Goal: Task Accomplishment & Management: Complete application form

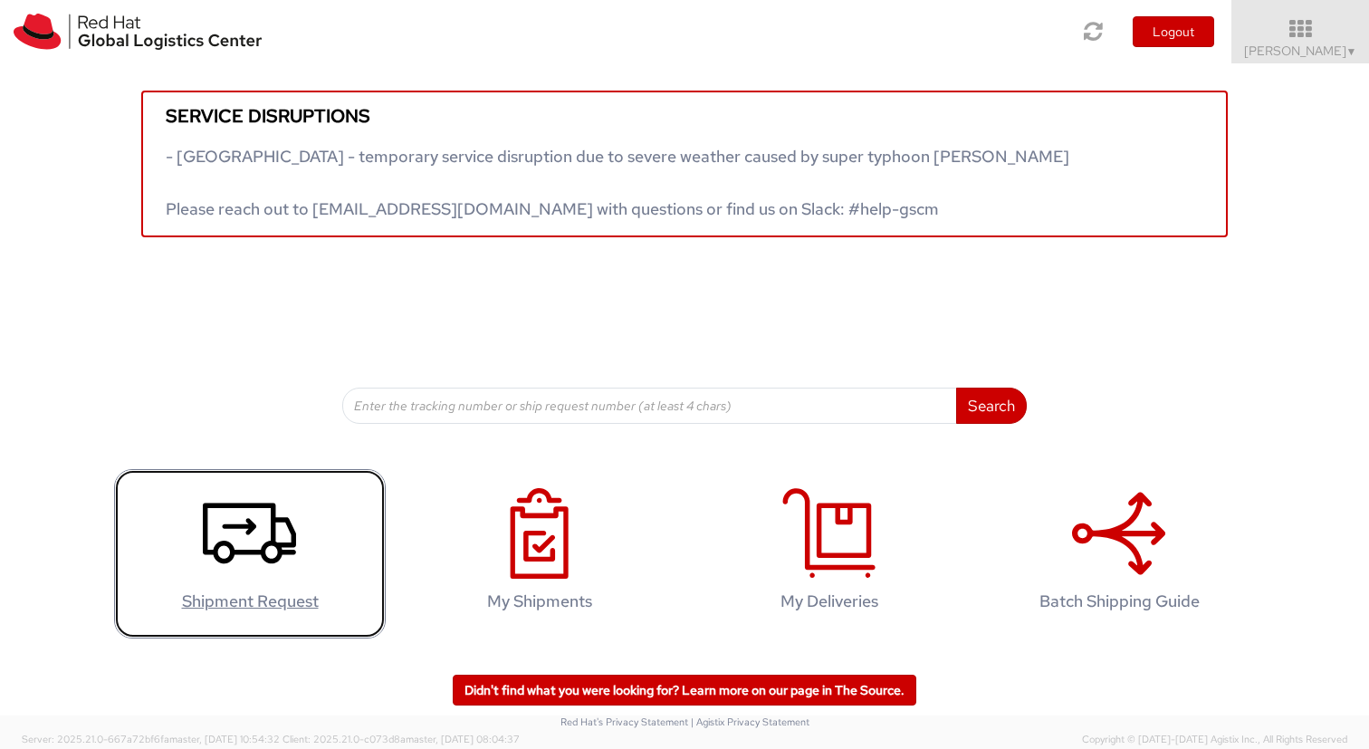
click at [283, 515] on icon at bounding box center [249, 533] width 93 height 91
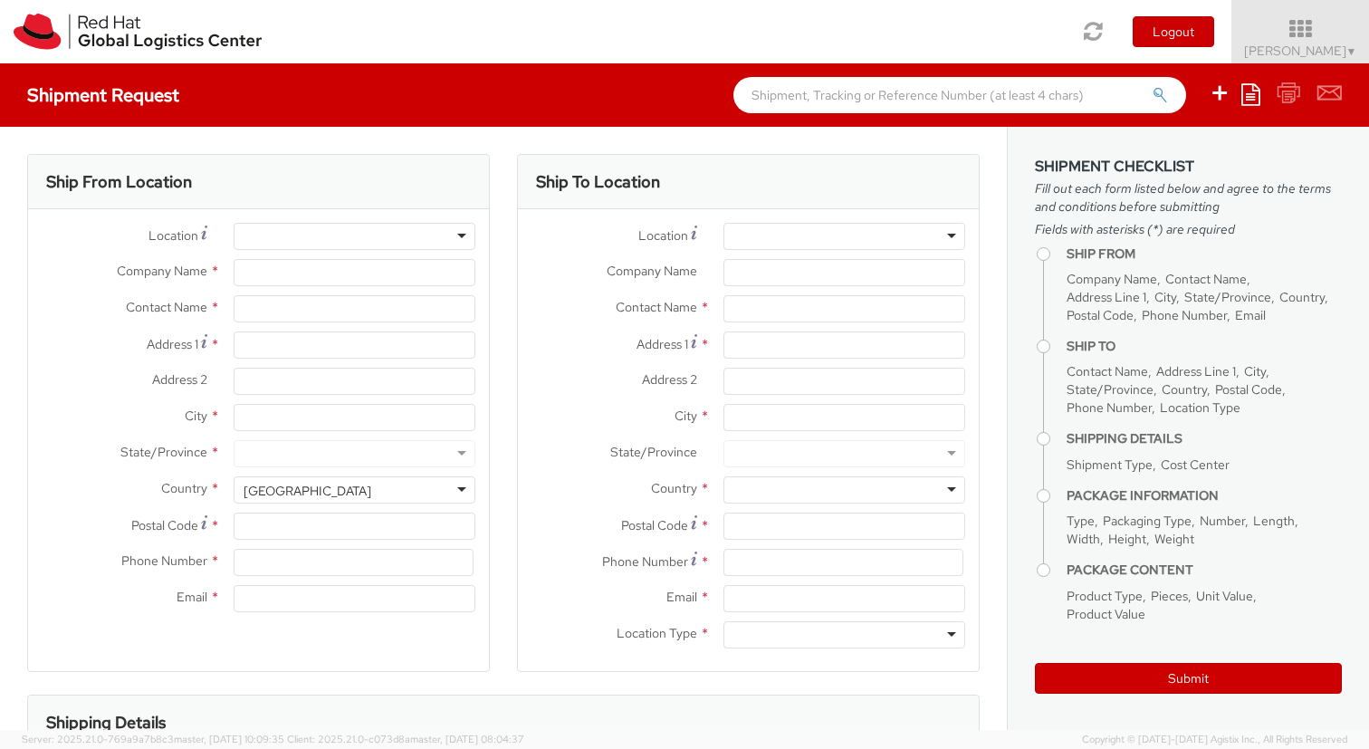
select select
select select "418"
click at [350, 236] on div at bounding box center [355, 236] width 242 height 27
type input "Red Hat"
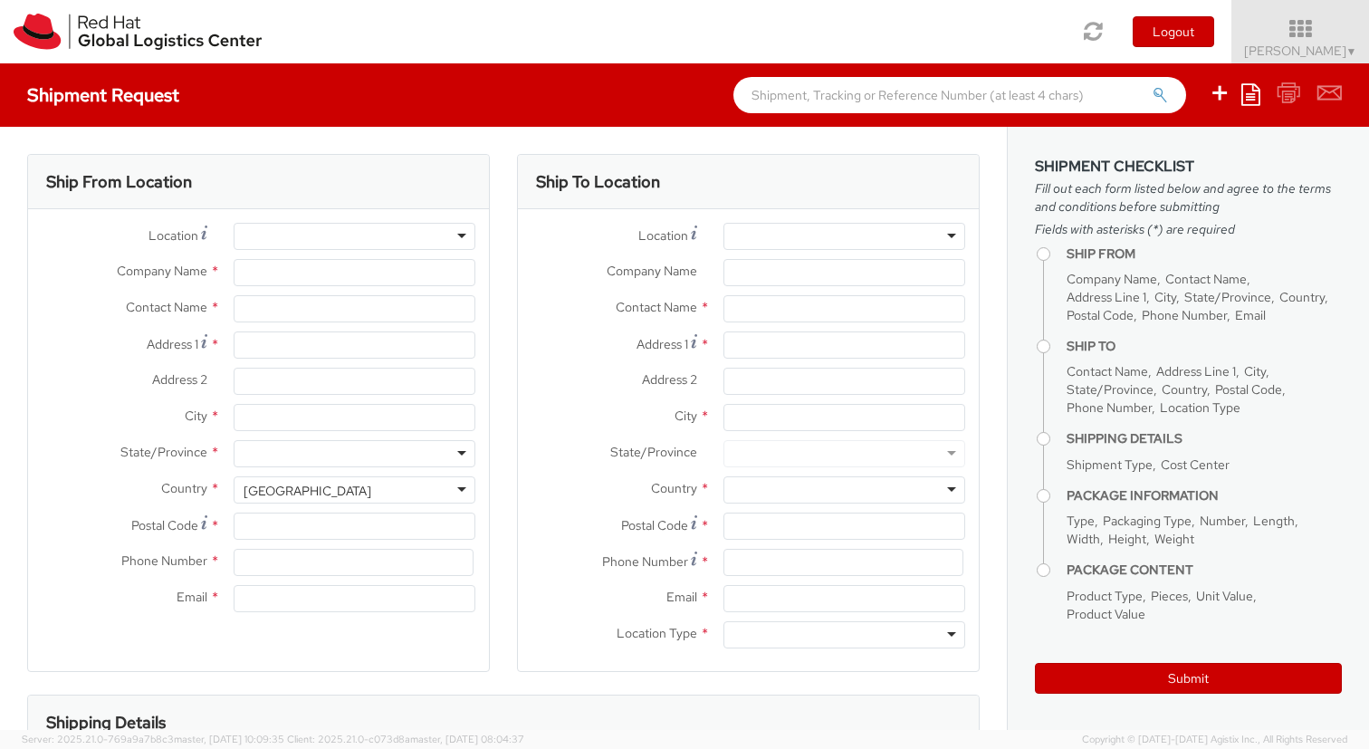
type input "[PERSON_NAME]"
type input "[EMAIL_ADDRESS][DOMAIN_NAME]"
click at [462, 237] on div "RH - Remote" at bounding box center [355, 236] width 242 height 27
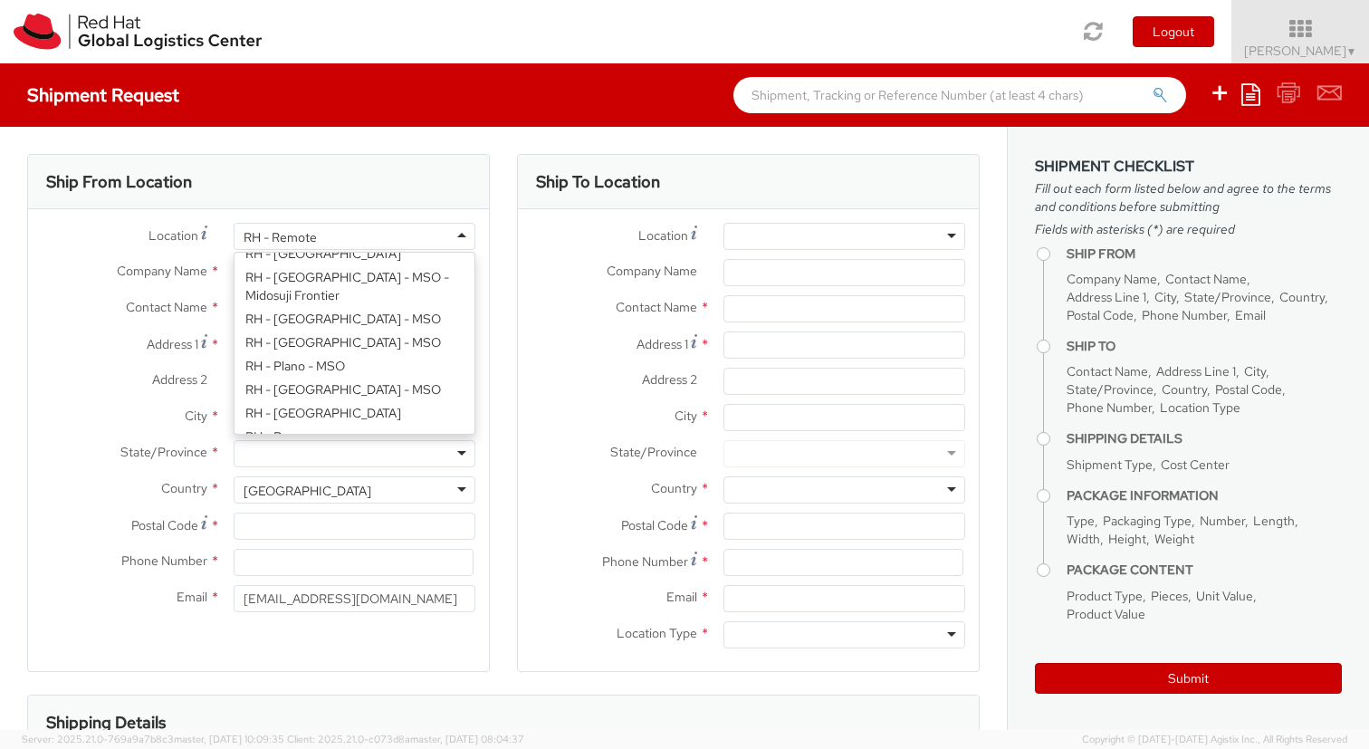
click at [442, 234] on div "RH - Remote" at bounding box center [355, 236] width 242 height 27
click at [186, 262] on span "Company Name" at bounding box center [162, 270] width 91 height 16
click at [234, 262] on input "Red Hat" at bounding box center [355, 272] width 242 height 27
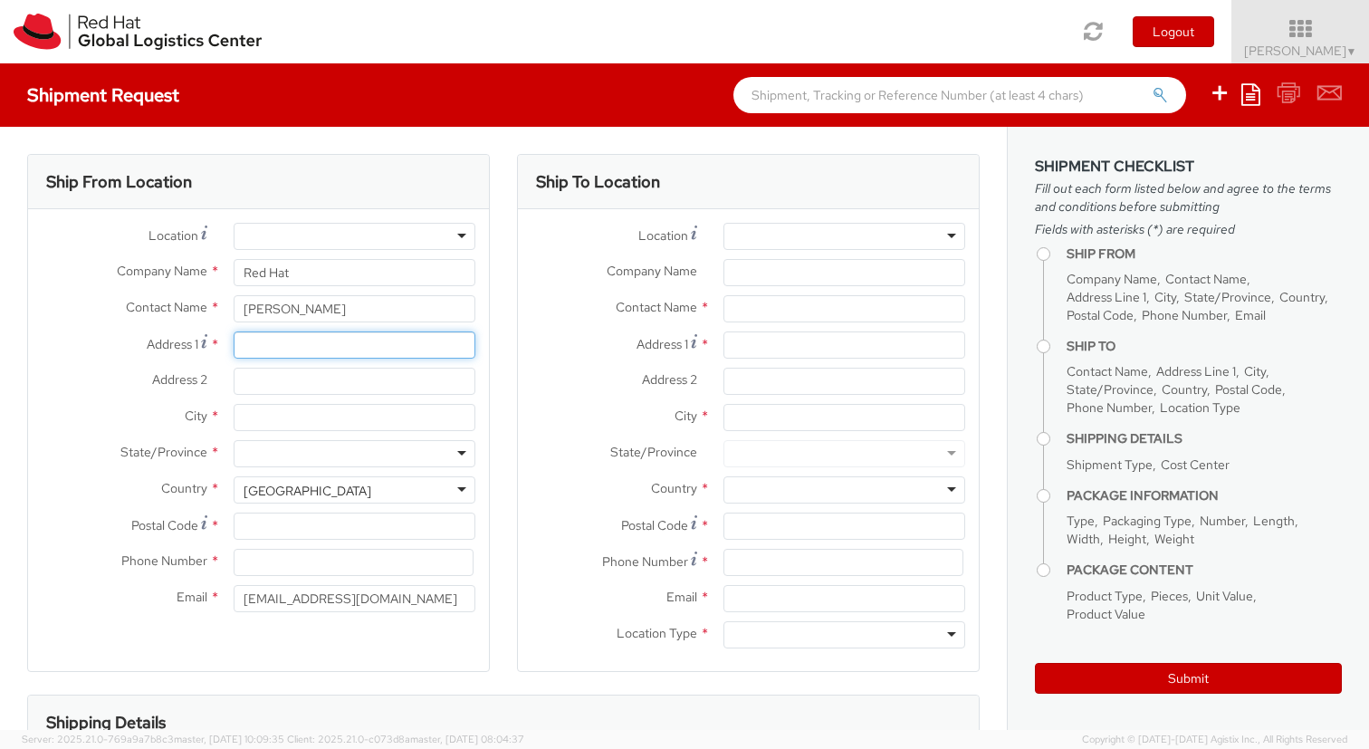
click at [335, 343] on input "Address 1 *" at bounding box center [355, 344] width 242 height 27
type input "[STREET_ADDRESS]"
type input "[GEOGRAPHIC_DATA]"
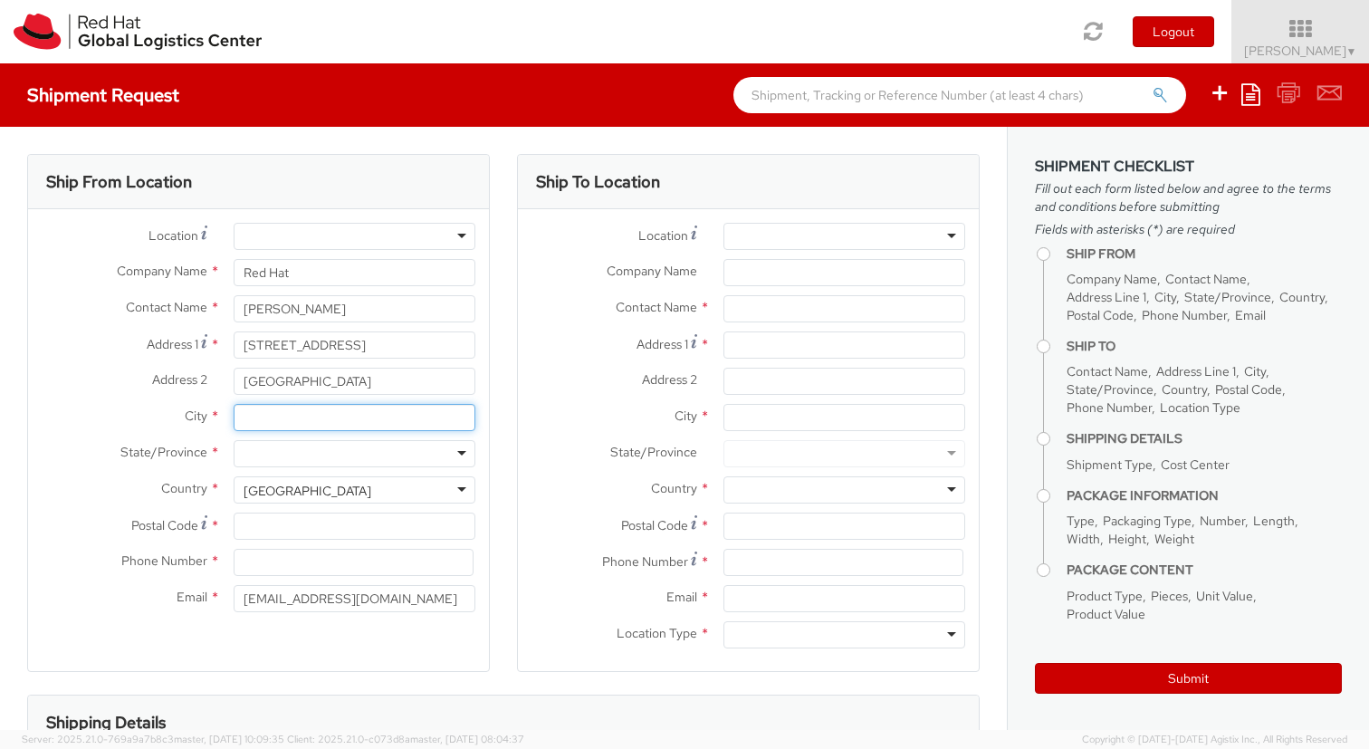
type input "[GEOGRAPHIC_DATA]"
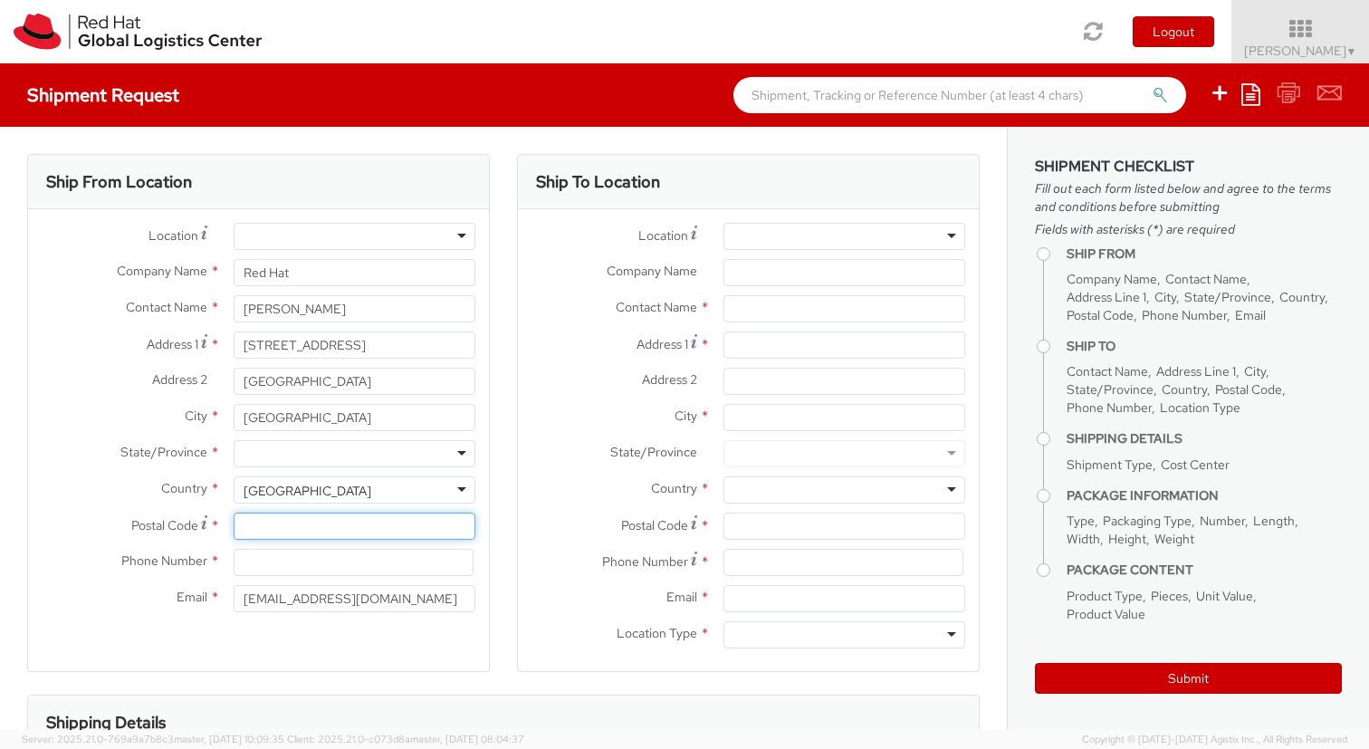
type input "20457"
type input "015155156895"
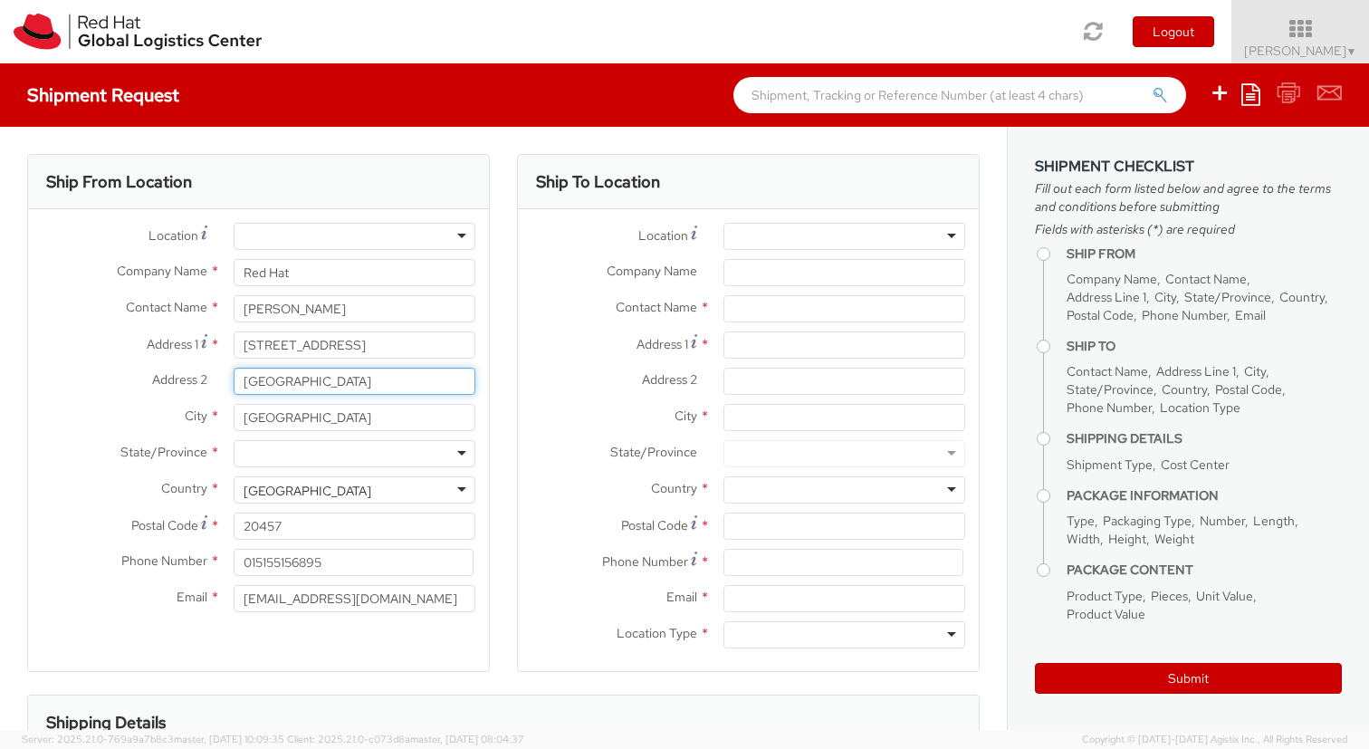
click at [401, 384] on input "[GEOGRAPHIC_DATA]" at bounding box center [355, 380] width 242 height 27
click at [369, 453] on div at bounding box center [355, 453] width 242 height 27
type input "hamb"
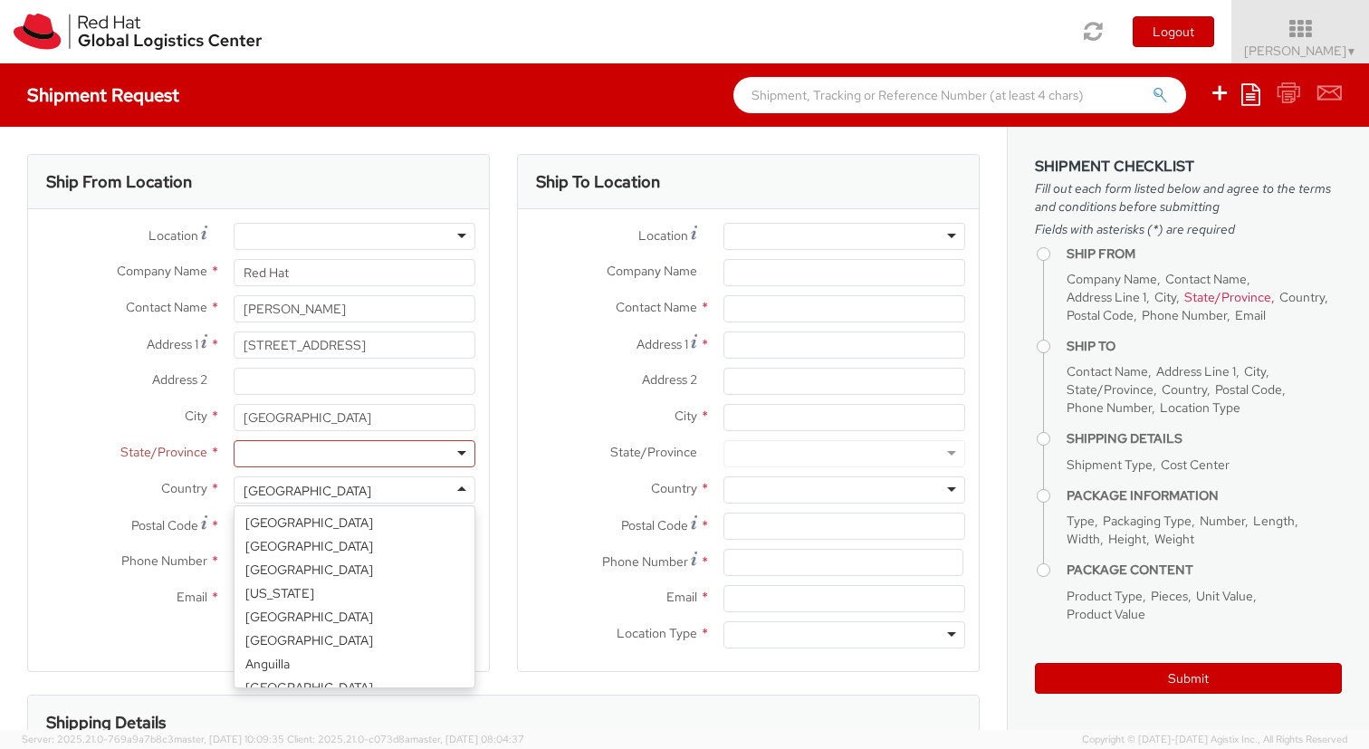
click at [374, 499] on div "[GEOGRAPHIC_DATA]" at bounding box center [355, 489] width 242 height 27
type input "germ"
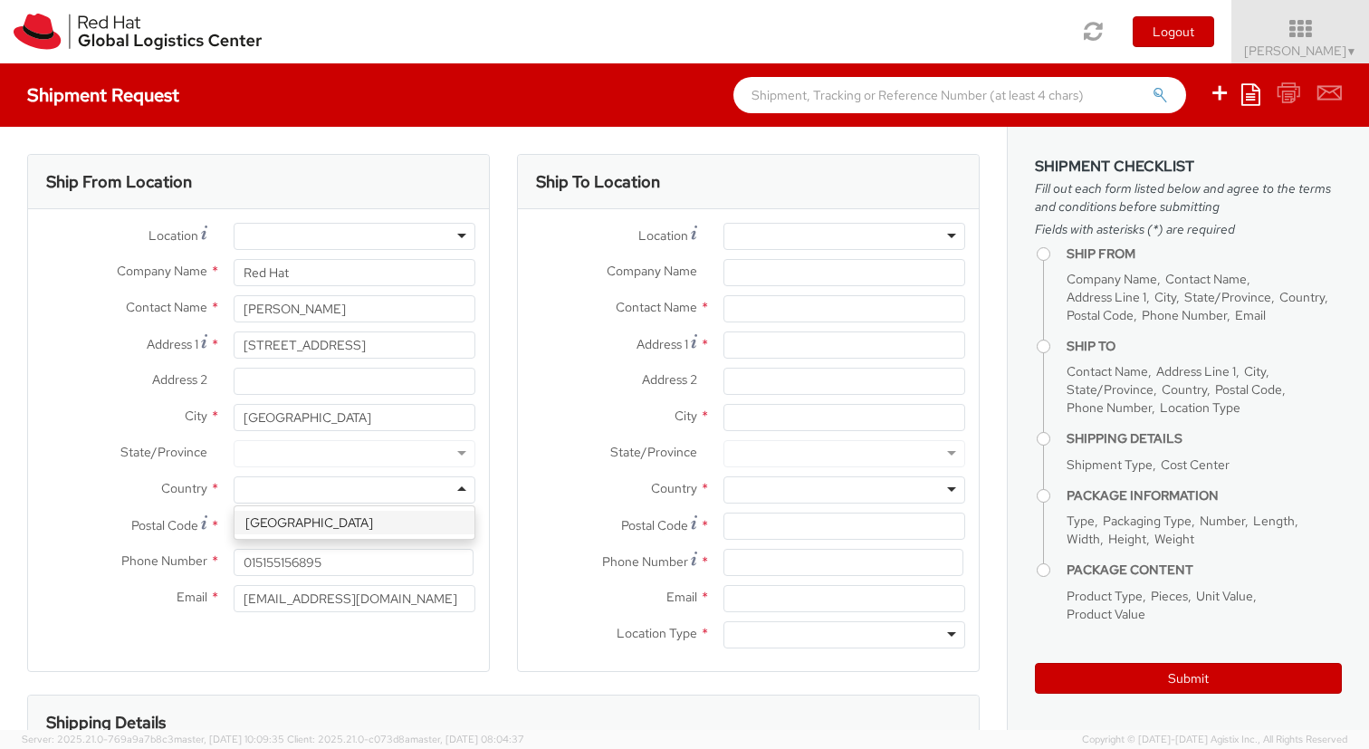
select select "CM"
select select "KGS"
click at [364, 453] on div at bounding box center [355, 453] width 242 height 27
type input "ha"
click at [479, 464] on div "Saxony-Anhalt Free and Hanseatic City of [GEOGRAPHIC_DATA]" at bounding box center [354, 453] width 269 height 27
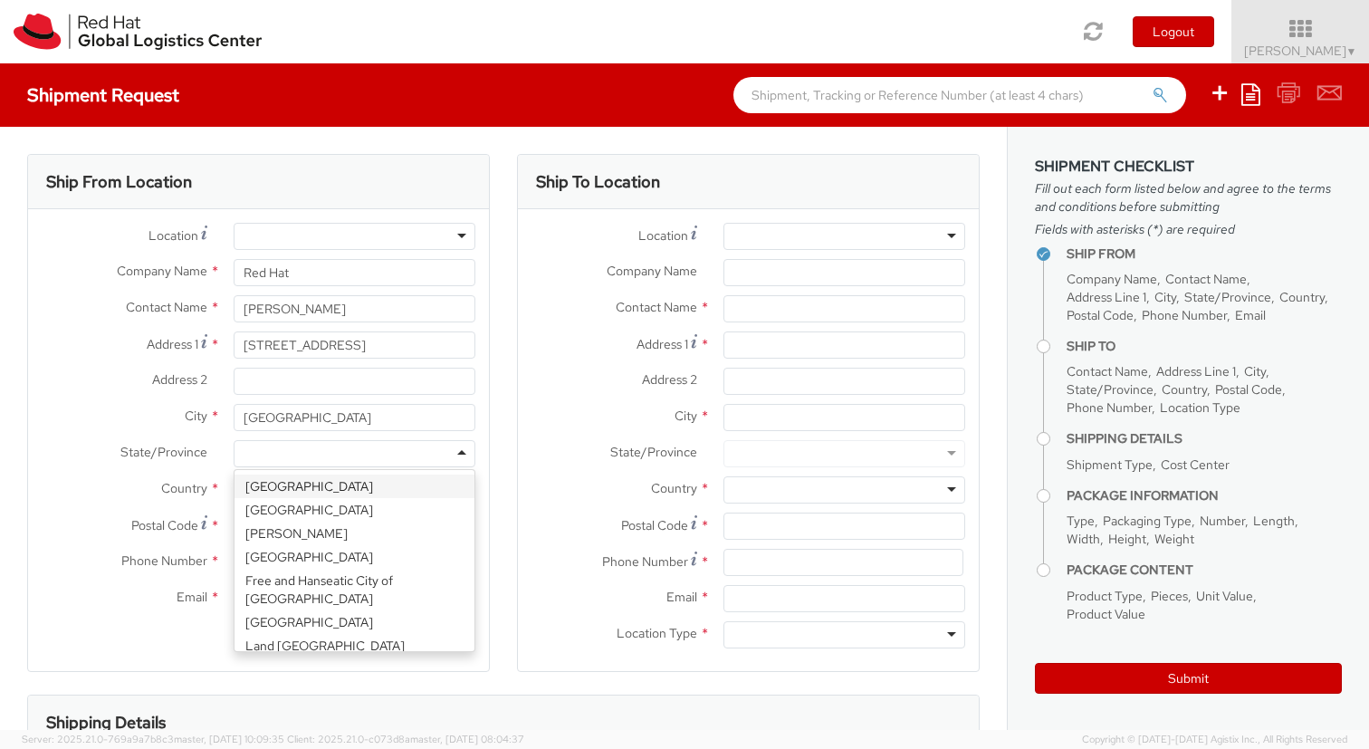
click at [455, 456] on div at bounding box center [355, 453] width 242 height 27
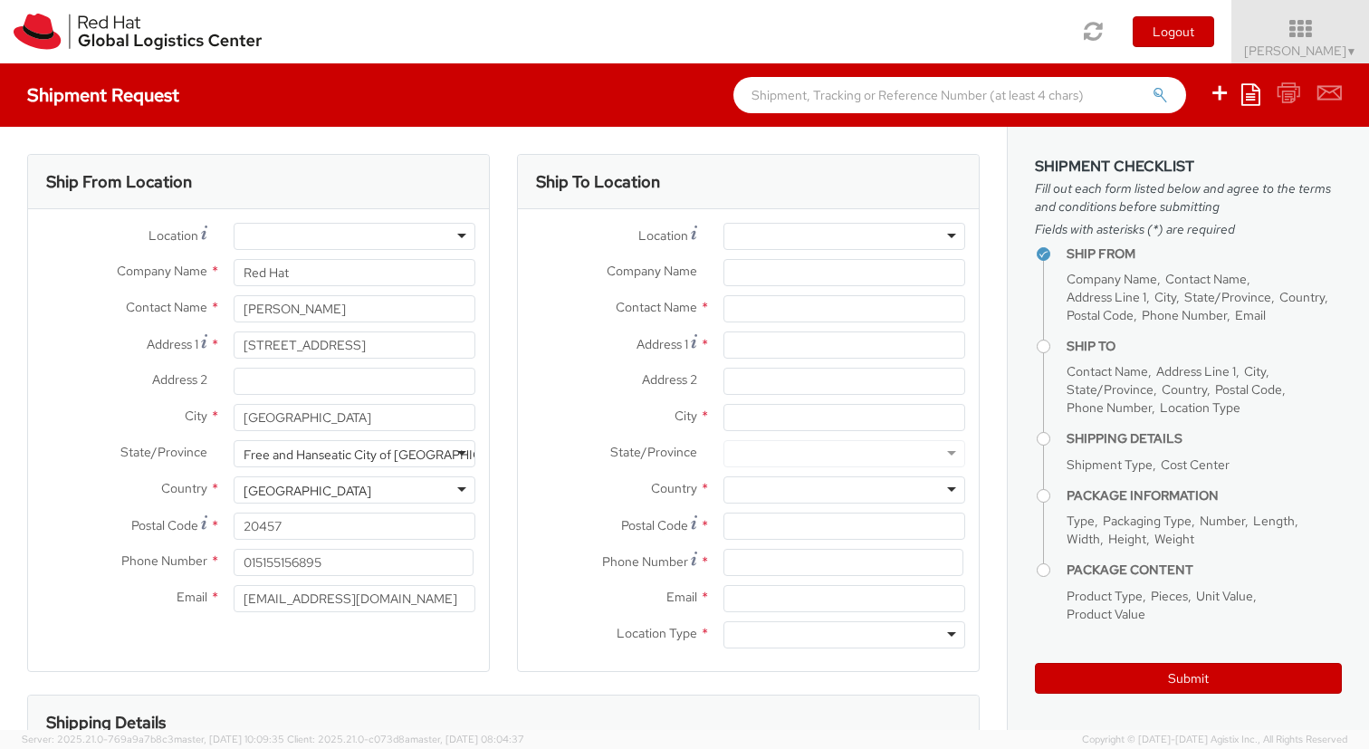
click at [490, 407] on div "Ship From Location Location * [GEOGRAPHIC_DATA] - [GEOGRAPHIC_DATA] - [GEOGRAPH…" at bounding box center [259, 424] width 490 height 540
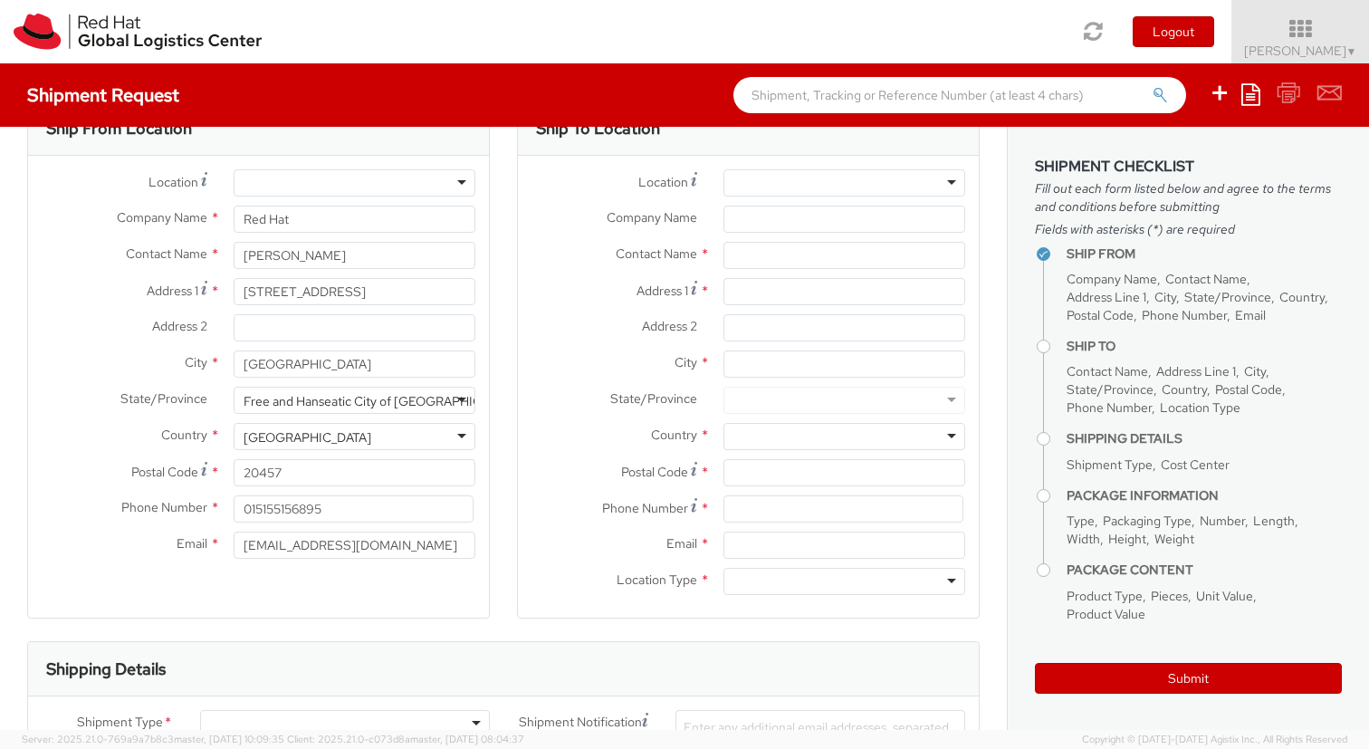
scroll to position [0, 0]
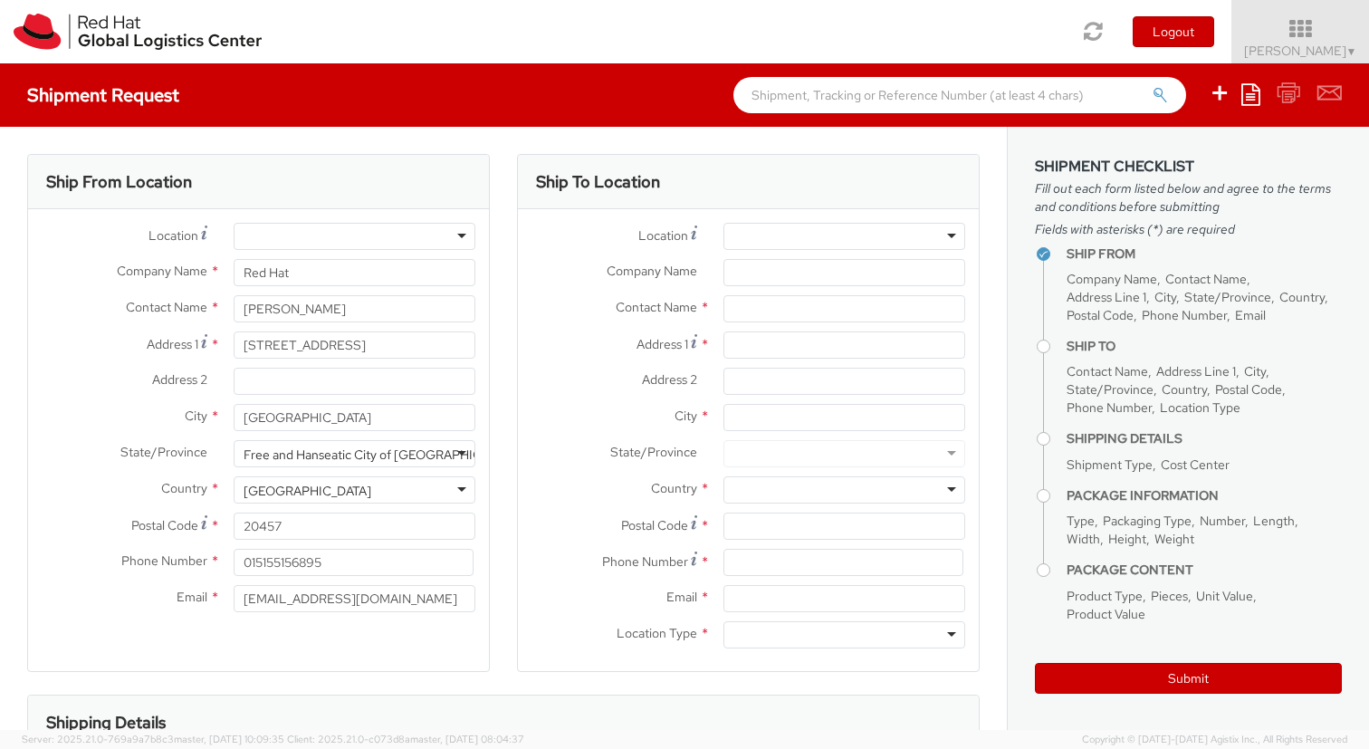
click at [775, 228] on div at bounding box center [844, 236] width 242 height 27
type input "[PERSON_NAME]"
type input "Red Hat GmbH"
type input "[STREET_ADDRESS]"
type input "[GEOGRAPHIC_DATA]"
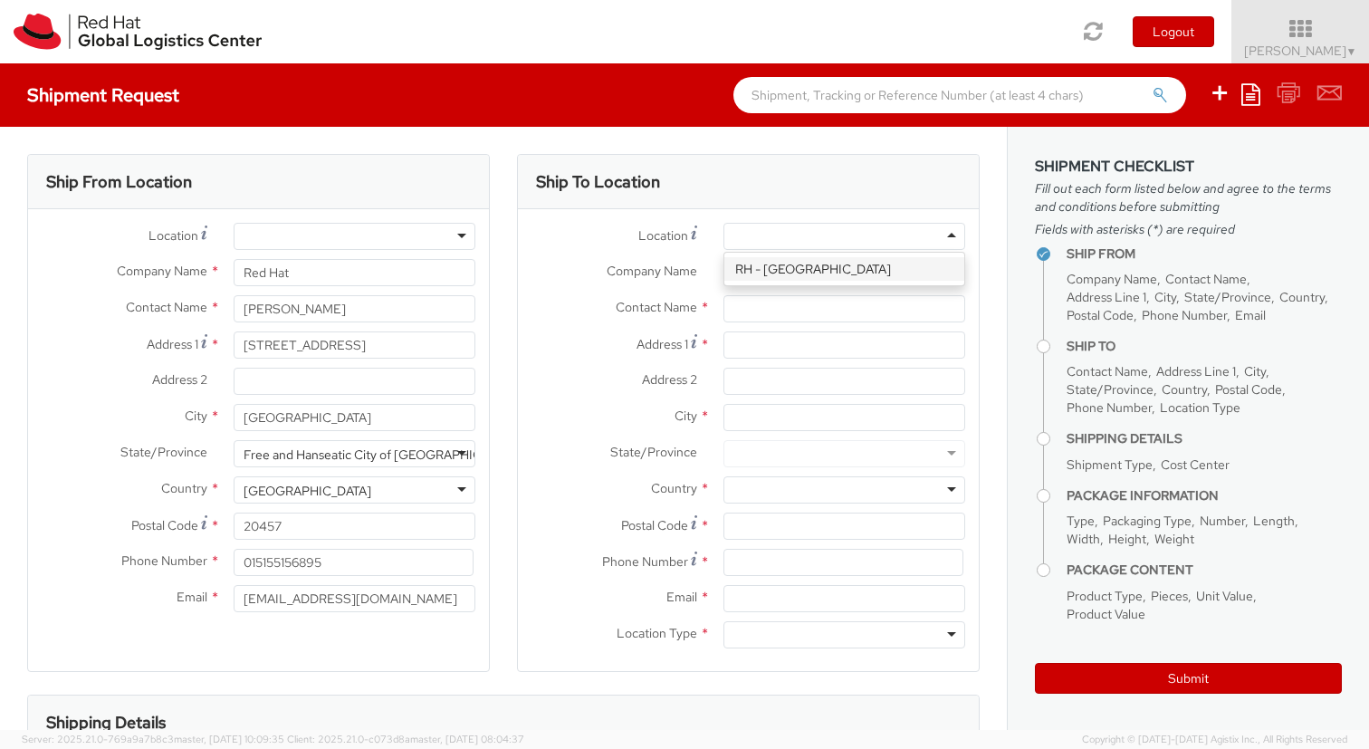
type input "70563"
type input "49 711 964 370"
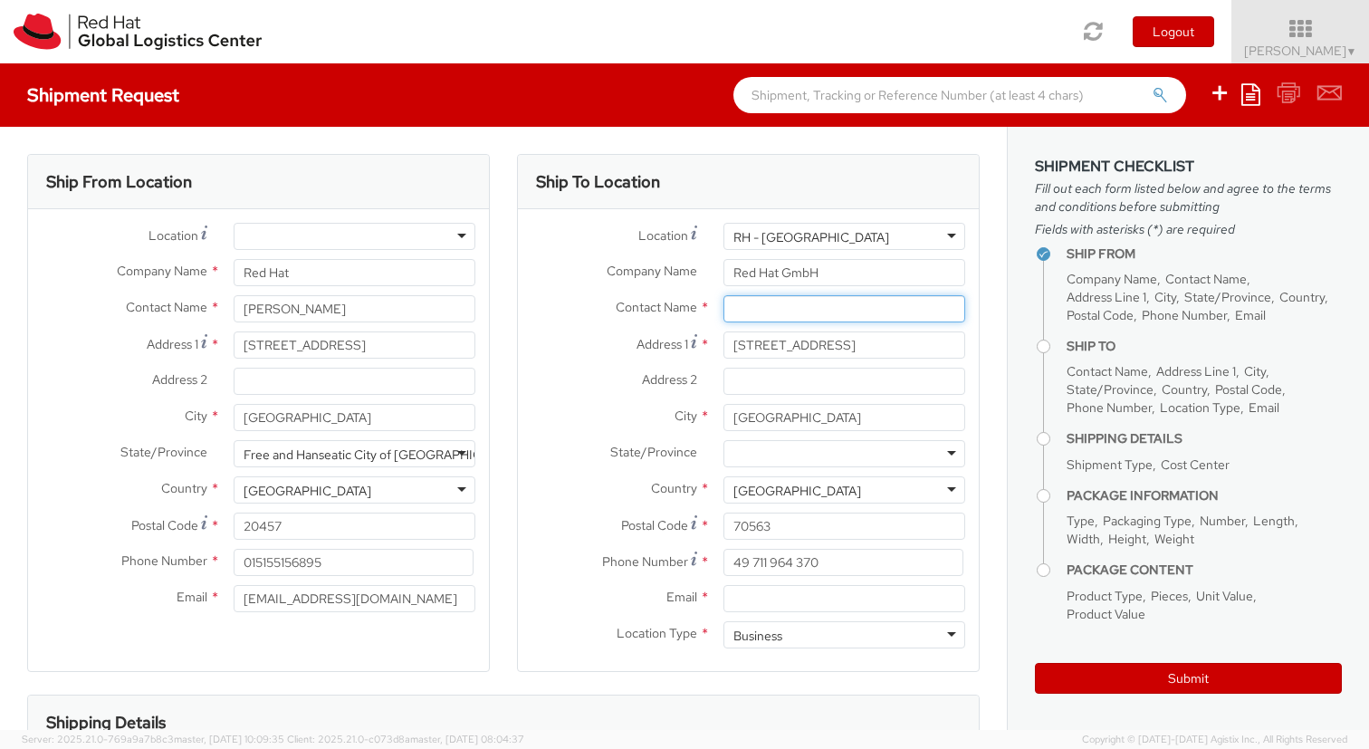
click at [751, 303] on input "text" at bounding box center [844, 308] width 242 height 27
click at [538, 278] on label "Company Name *" at bounding box center [614, 271] width 192 height 24
click at [723, 278] on input "Red Hat GmbH" at bounding box center [844, 272] width 242 height 27
click at [743, 597] on input "Email *" at bounding box center [844, 598] width 242 height 27
click at [774, 314] on input "GWS" at bounding box center [844, 308] width 242 height 27
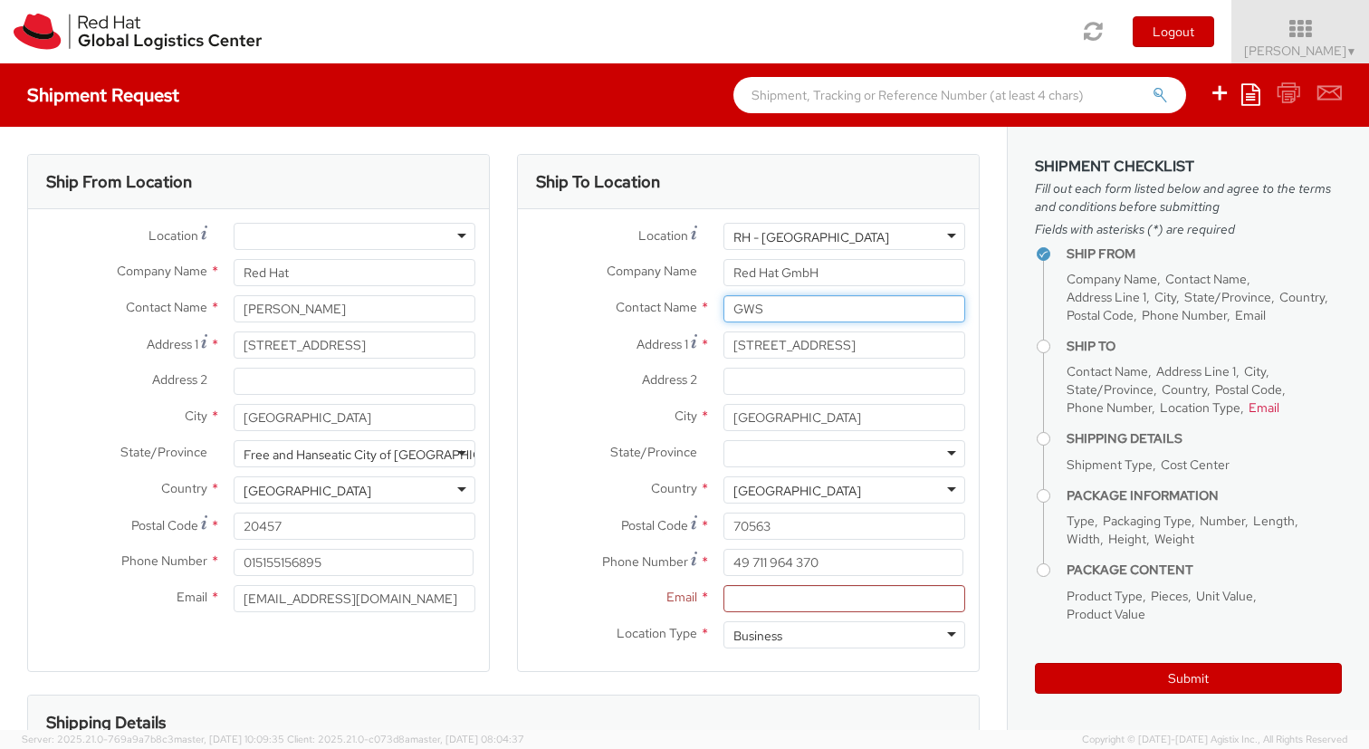
paste input "[PERSON_NAME]"
type input "[PERSON_NAME]"
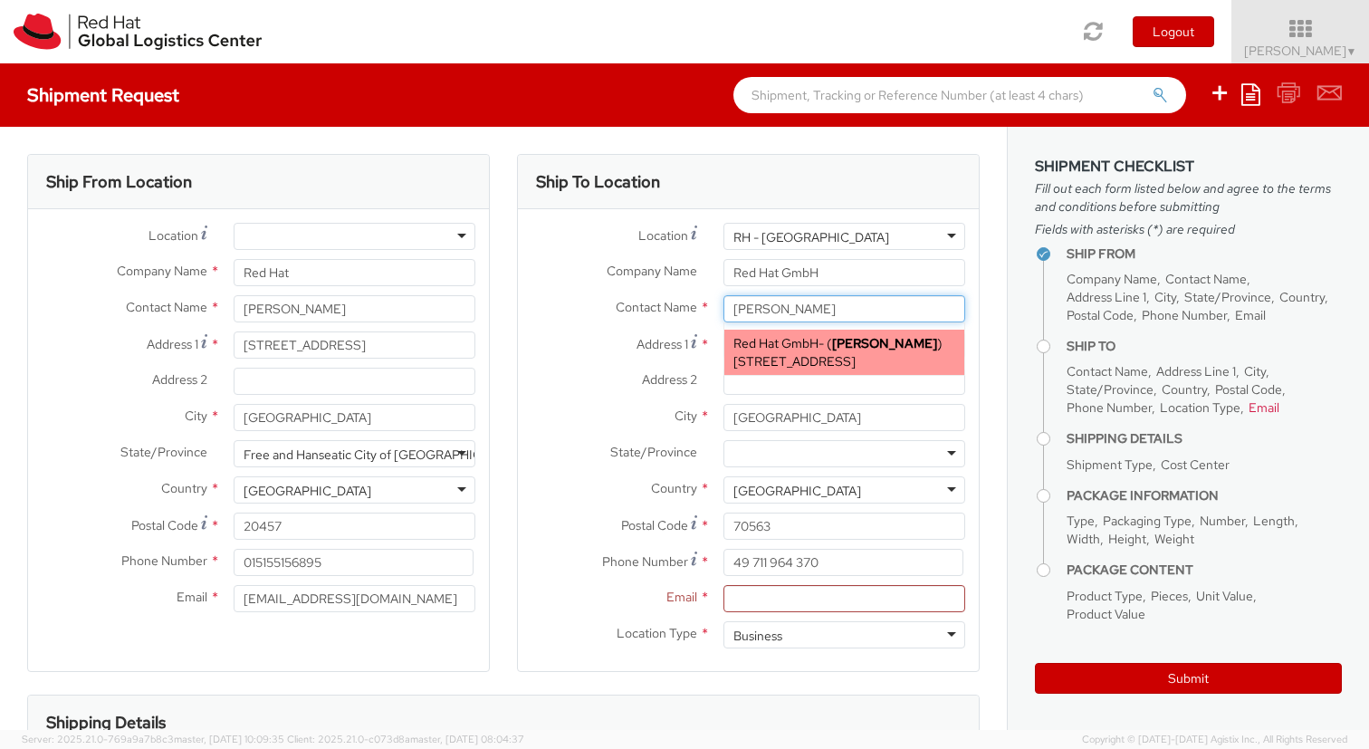
click at [785, 365] on span "[STREET_ADDRESS]" at bounding box center [794, 361] width 122 height 16
type input "[EMAIL_ADDRESS][DOMAIN_NAME]"
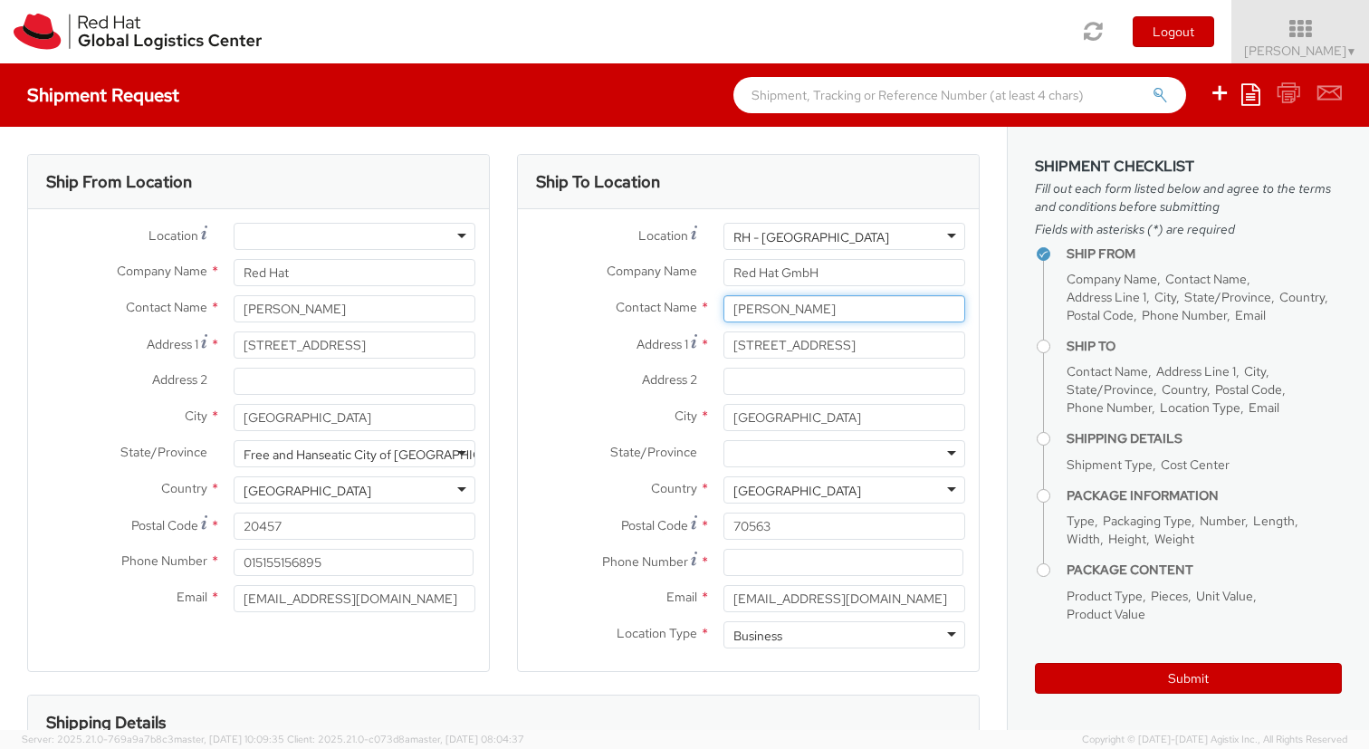
type input "[PERSON_NAME]"
click at [985, 370] on div "Ship To Location Location * [GEOGRAPHIC_DATA] - [GEOGRAPHIC_DATA] [GEOGRAPHIC_D…" at bounding box center [748, 424] width 490 height 540
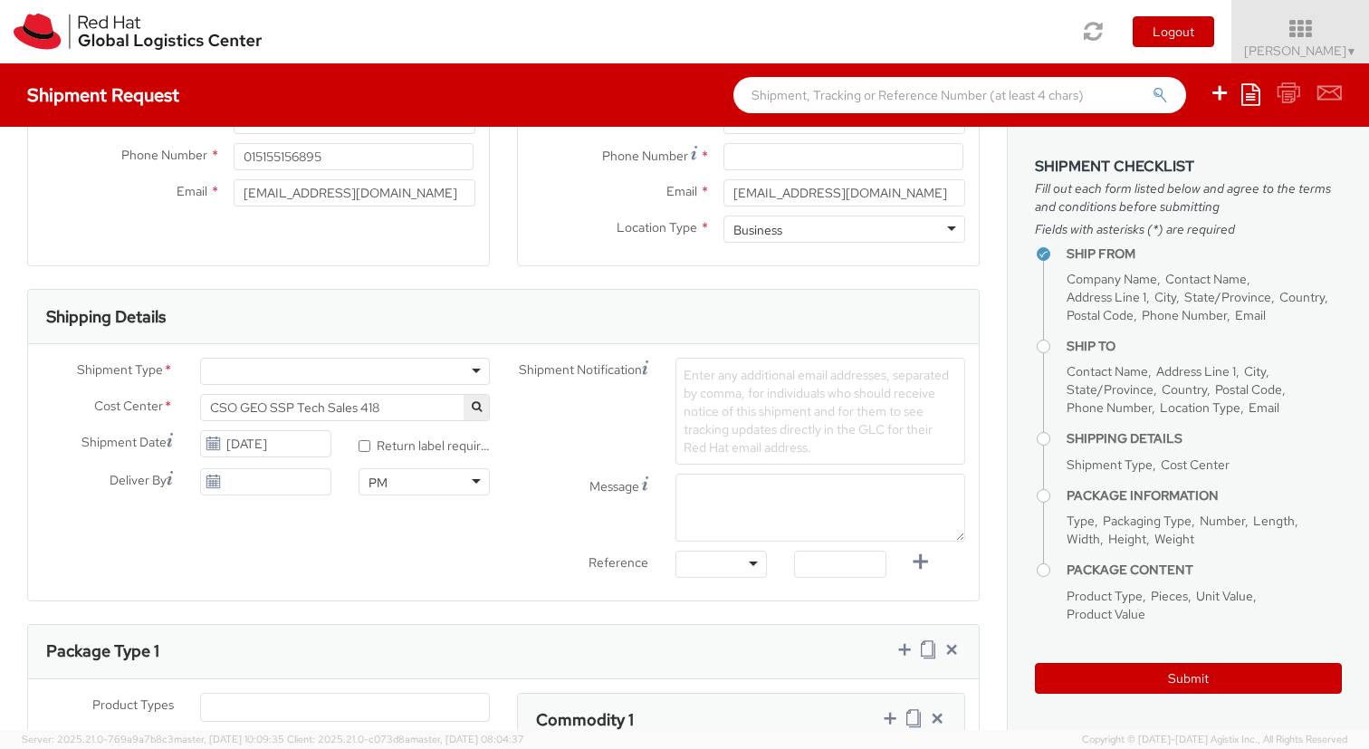
scroll to position [423, 0]
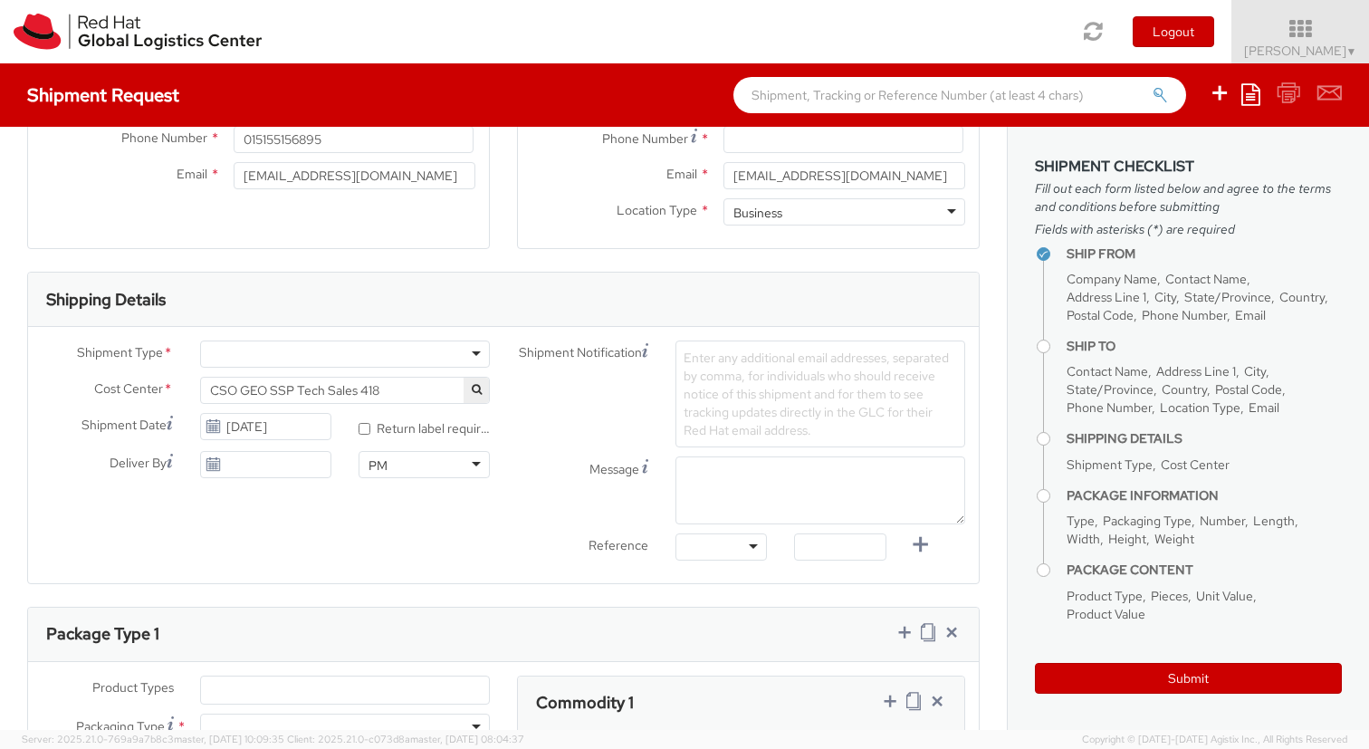
click at [386, 344] on div at bounding box center [345, 353] width 290 height 27
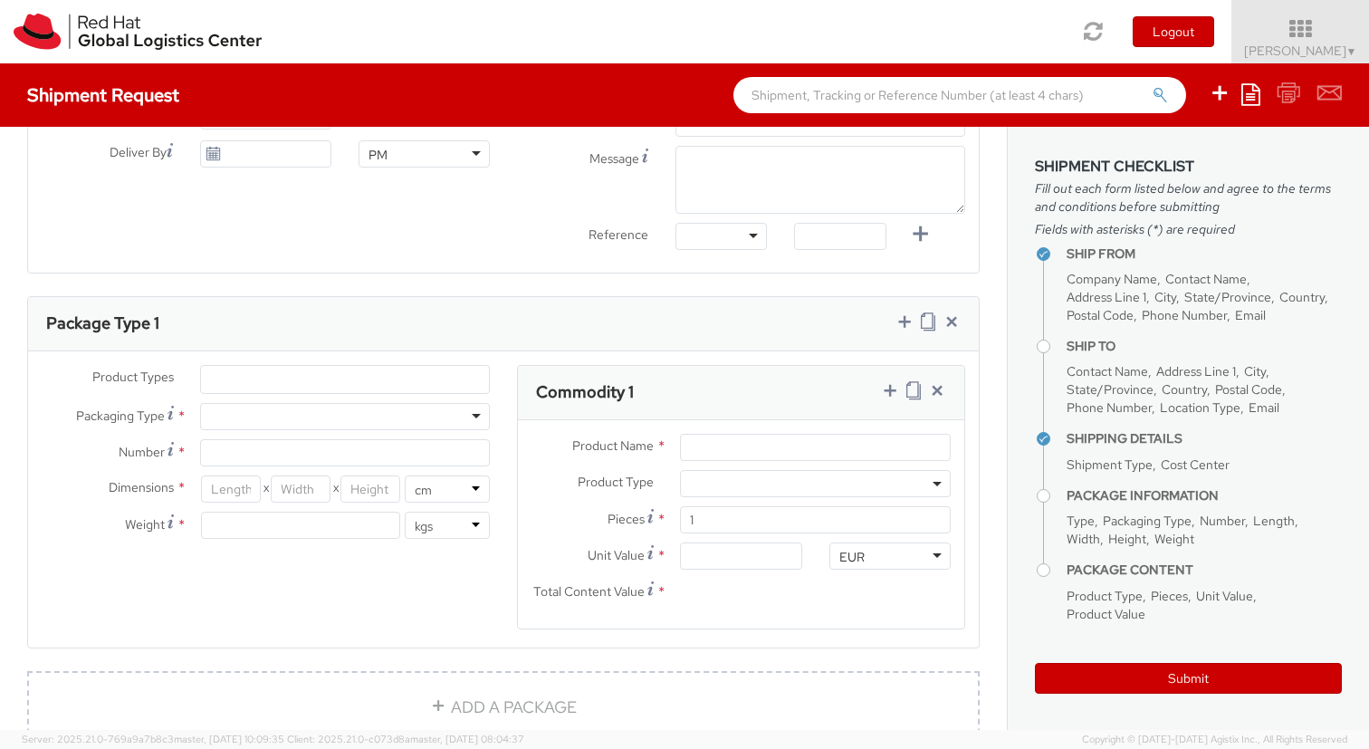
scroll to position [748, 0]
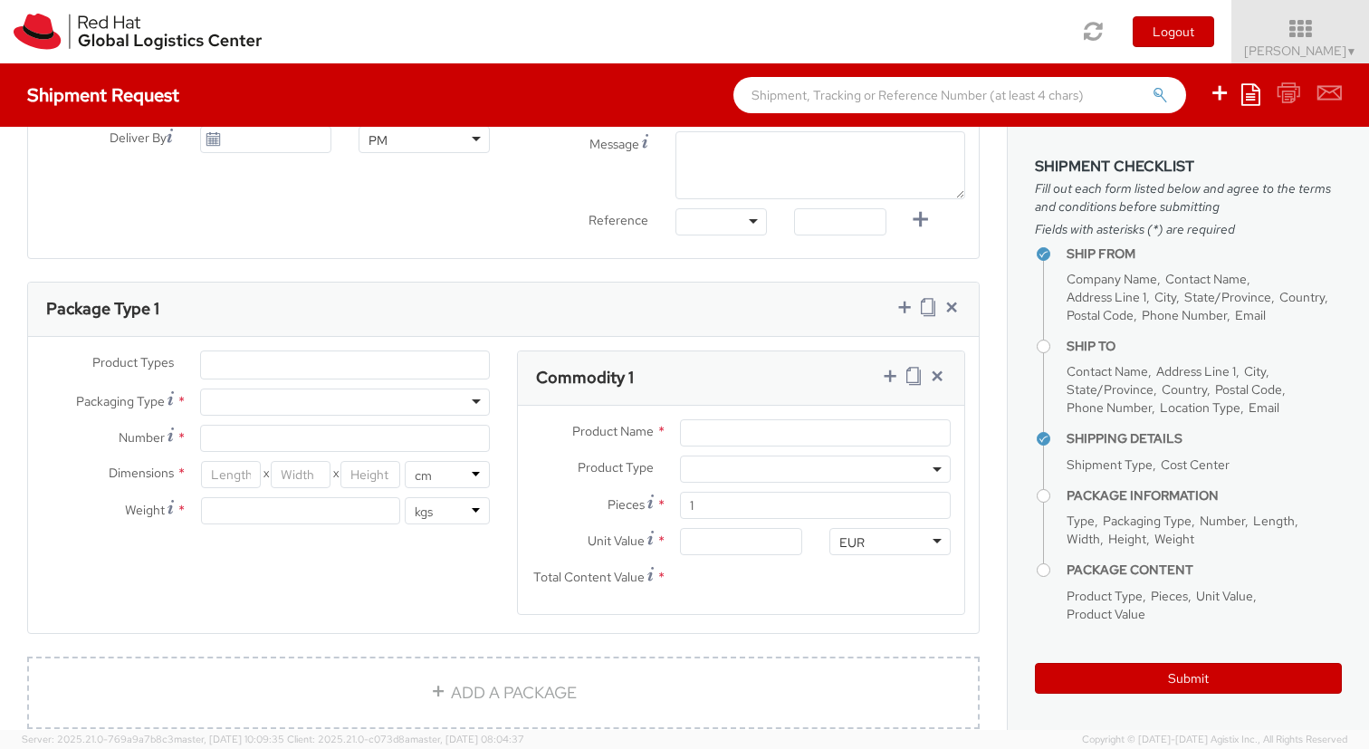
click at [406, 372] on ul at bounding box center [345, 364] width 288 height 27
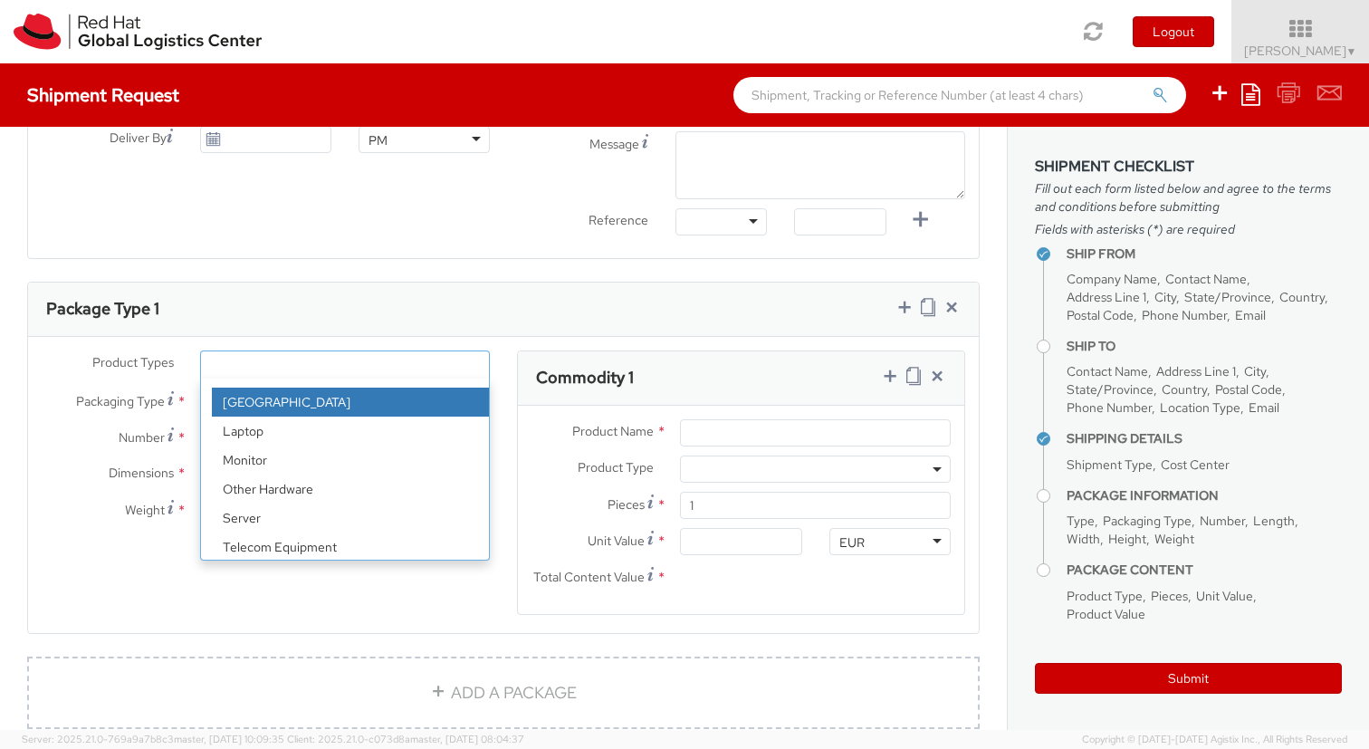
scroll to position [80, 0]
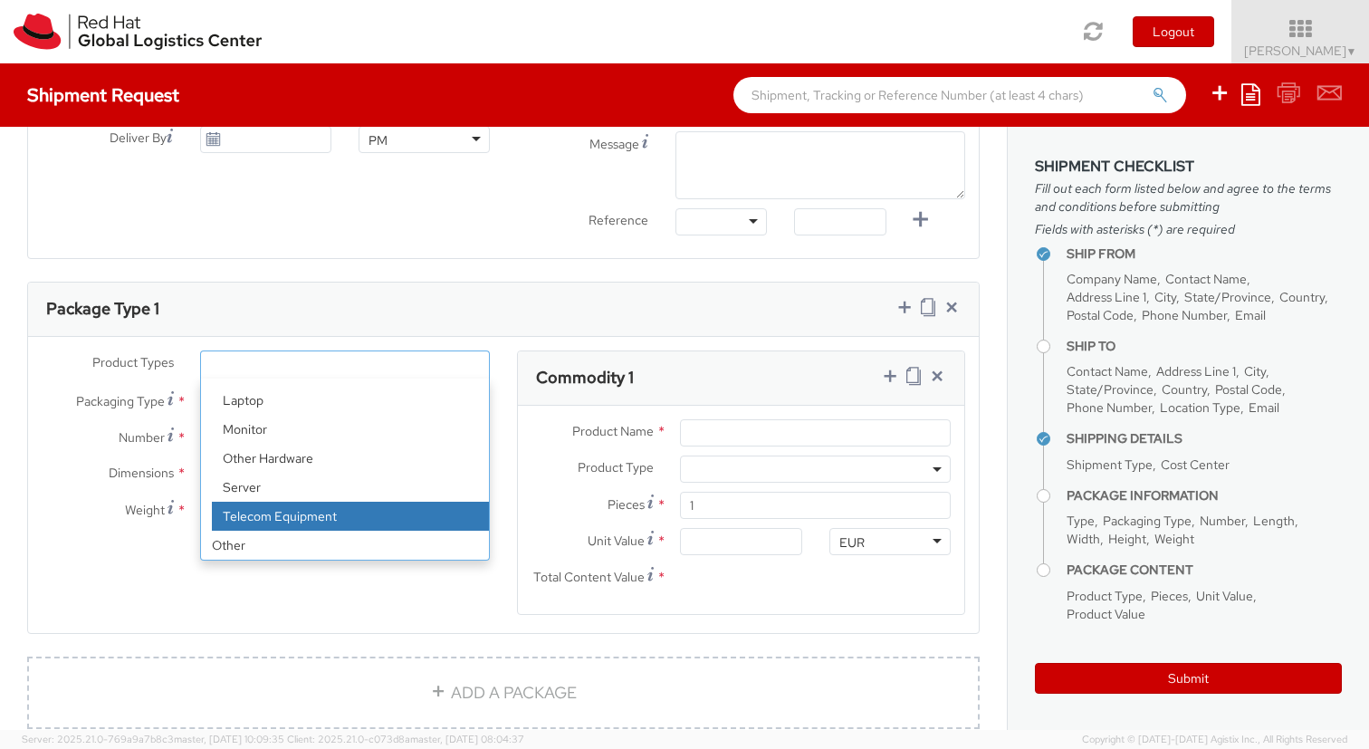
select select "TEL_EQUIP"
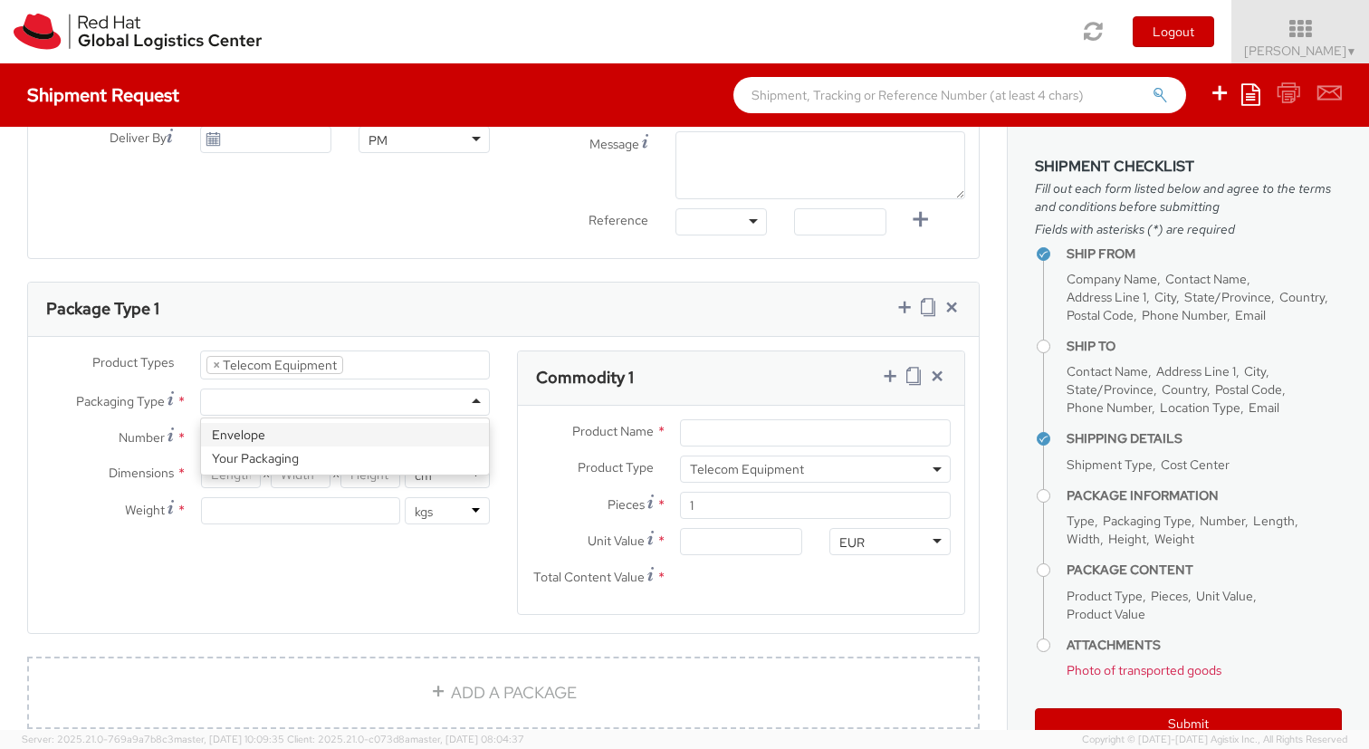
click at [332, 406] on div at bounding box center [345, 401] width 290 height 27
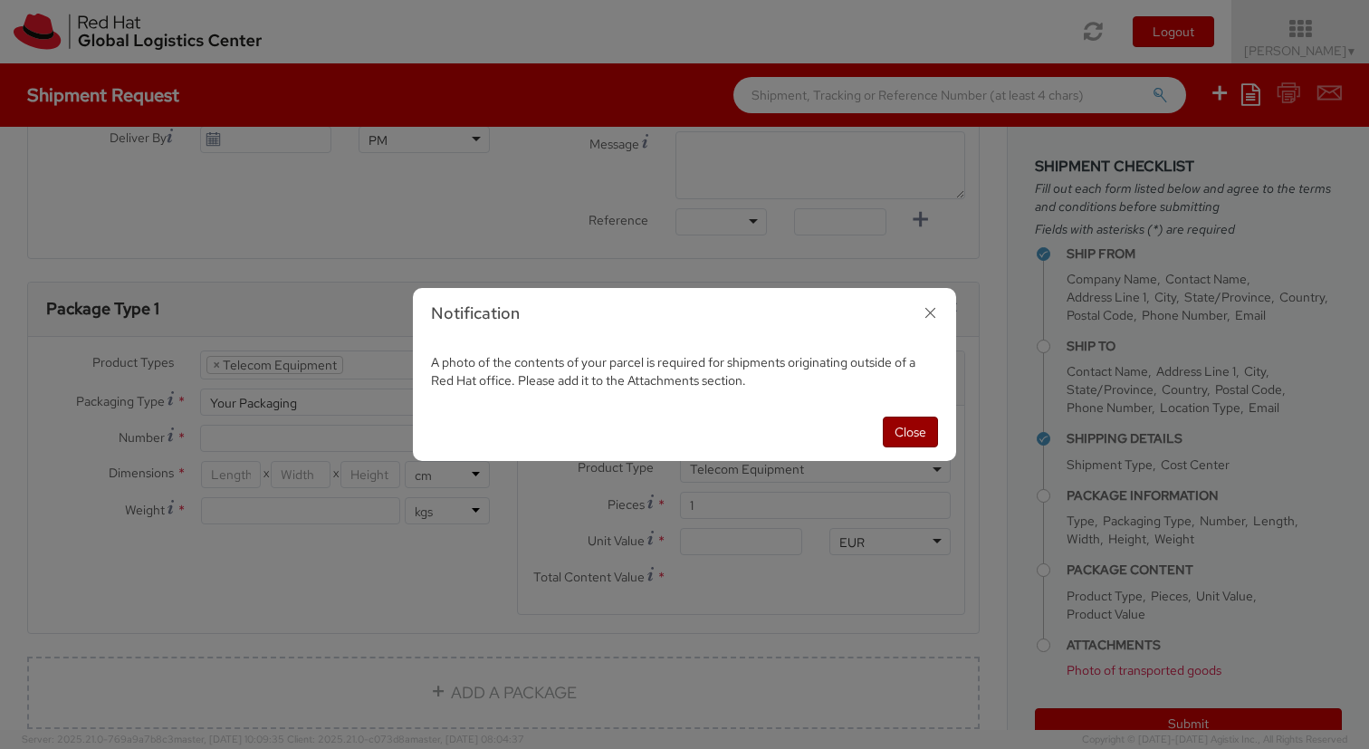
click at [902, 429] on button "Close" at bounding box center [910, 431] width 55 height 31
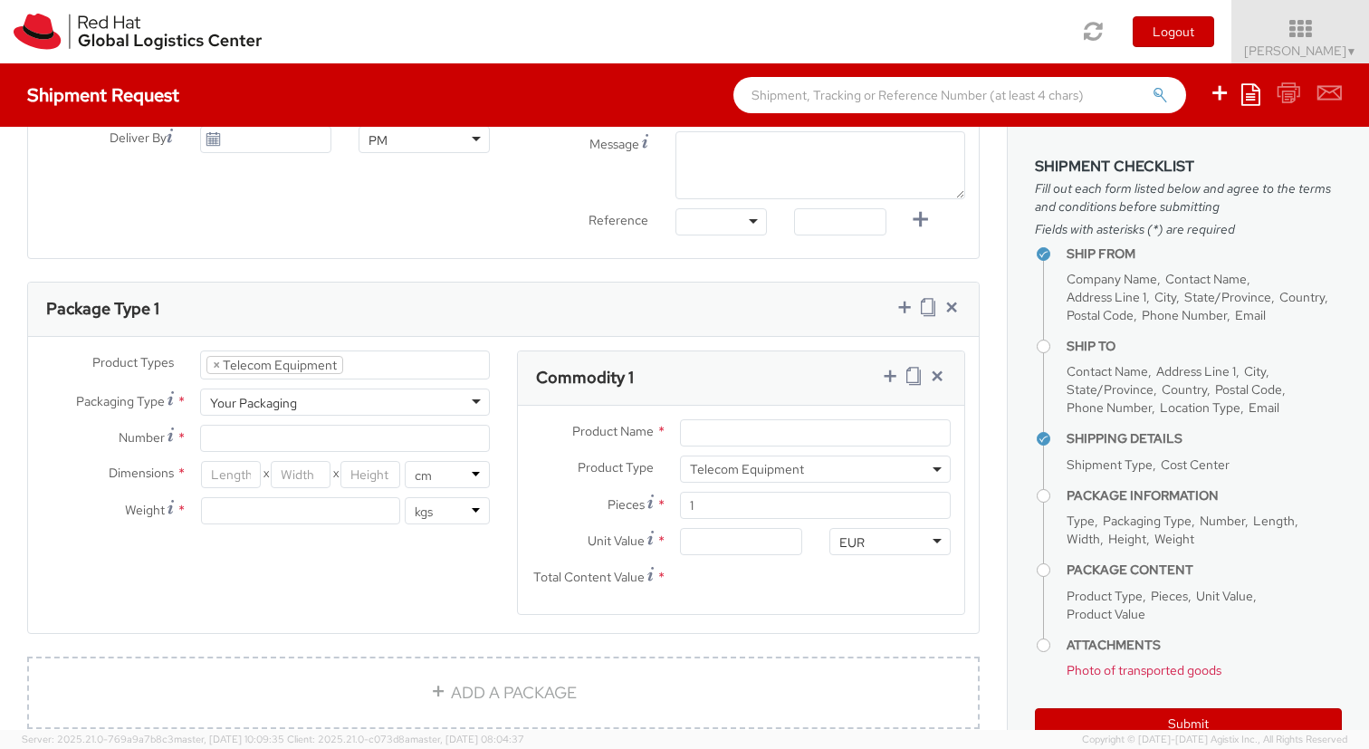
click at [434, 405] on div "Your Packaging" at bounding box center [345, 401] width 290 height 27
type input "1"
type input "24.13"
type input "31.75"
type input "0.64"
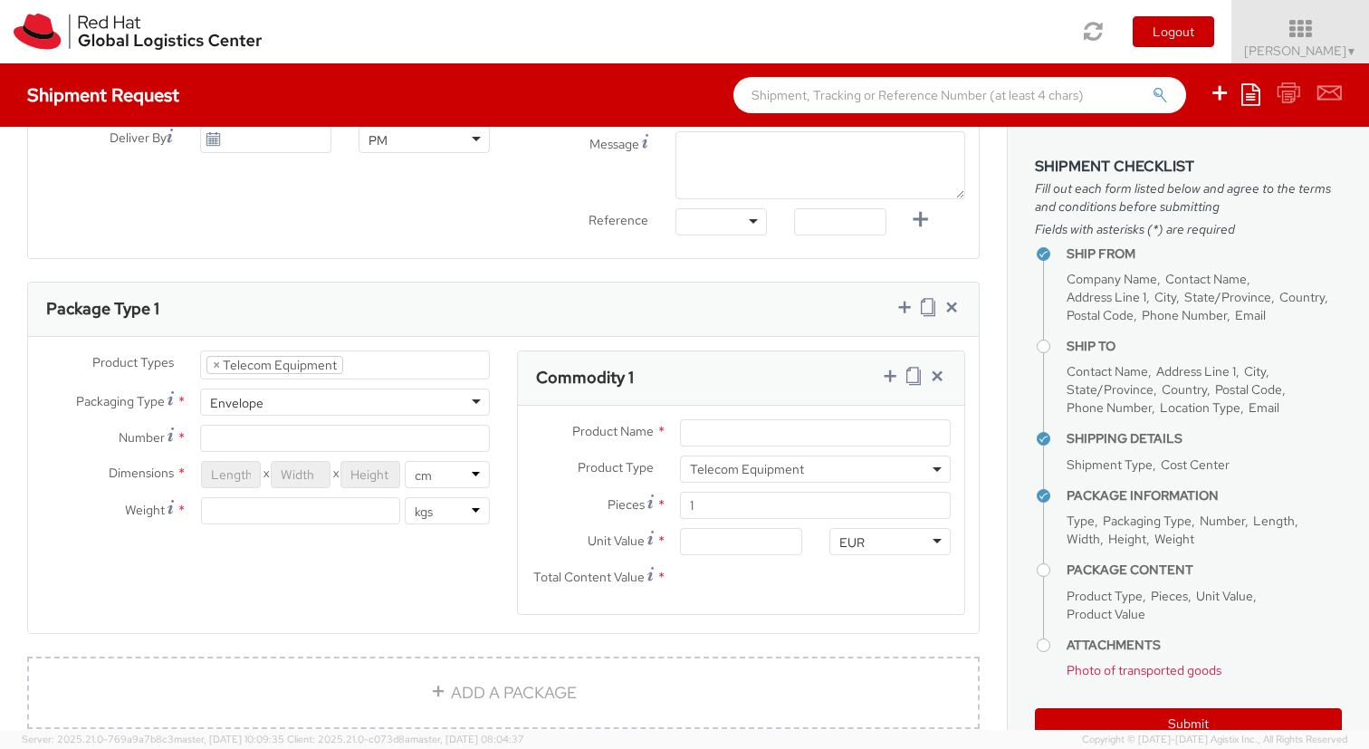
type input "0.5"
click at [385, 397] on div "Envelope" at bounding box center [345, 401] width 290 height 27
click at [359, 443] on input "1" at bounding box center [345, 438] width 290 height 27
click at [363, 405] on div "Your Packaging" at bounding box center [345, 401] width 290 height 27
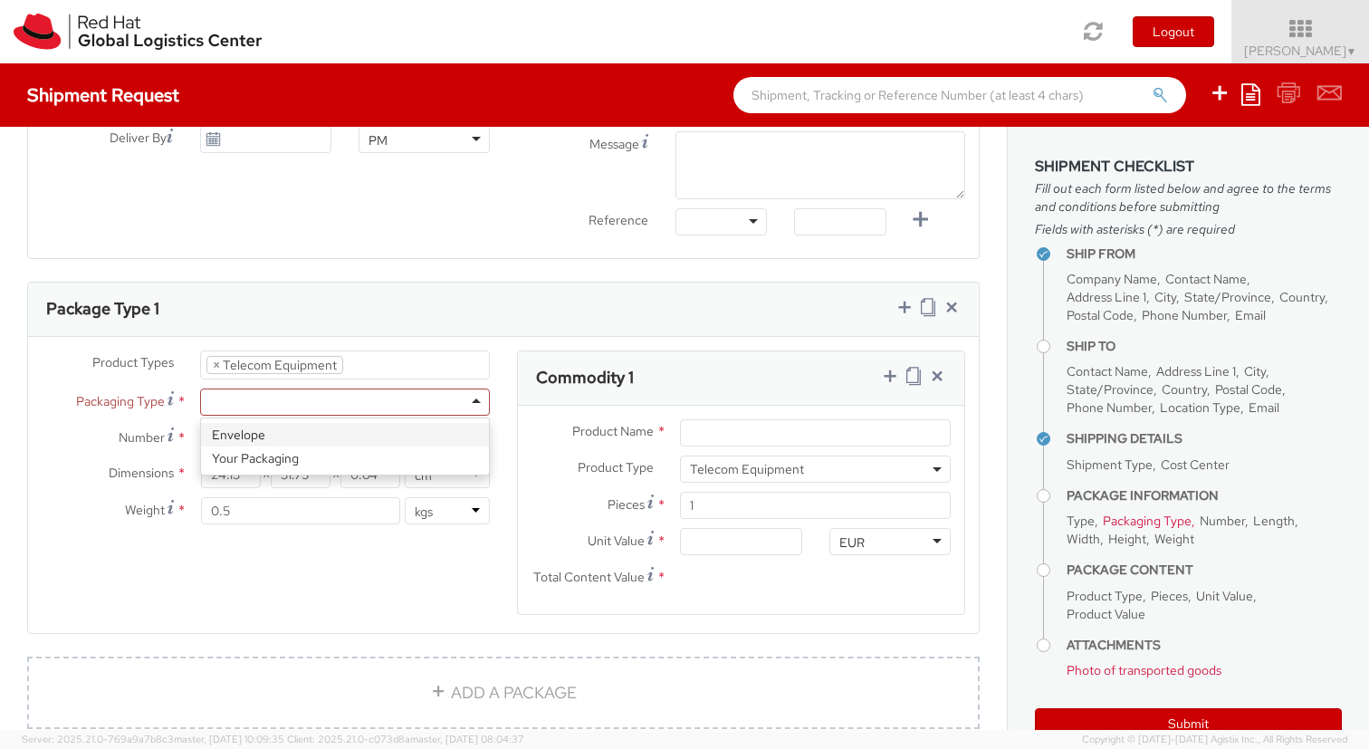
click at [540, 329] on div "Package Type 1" at bounding box center [503, 309] width 950 height 54
click at [245, 473] on input "24.13" at bounding box center [231, 474] width 60 height 27
click at [235, 405] on div at bounding box center [345, 401] width 290 height 27
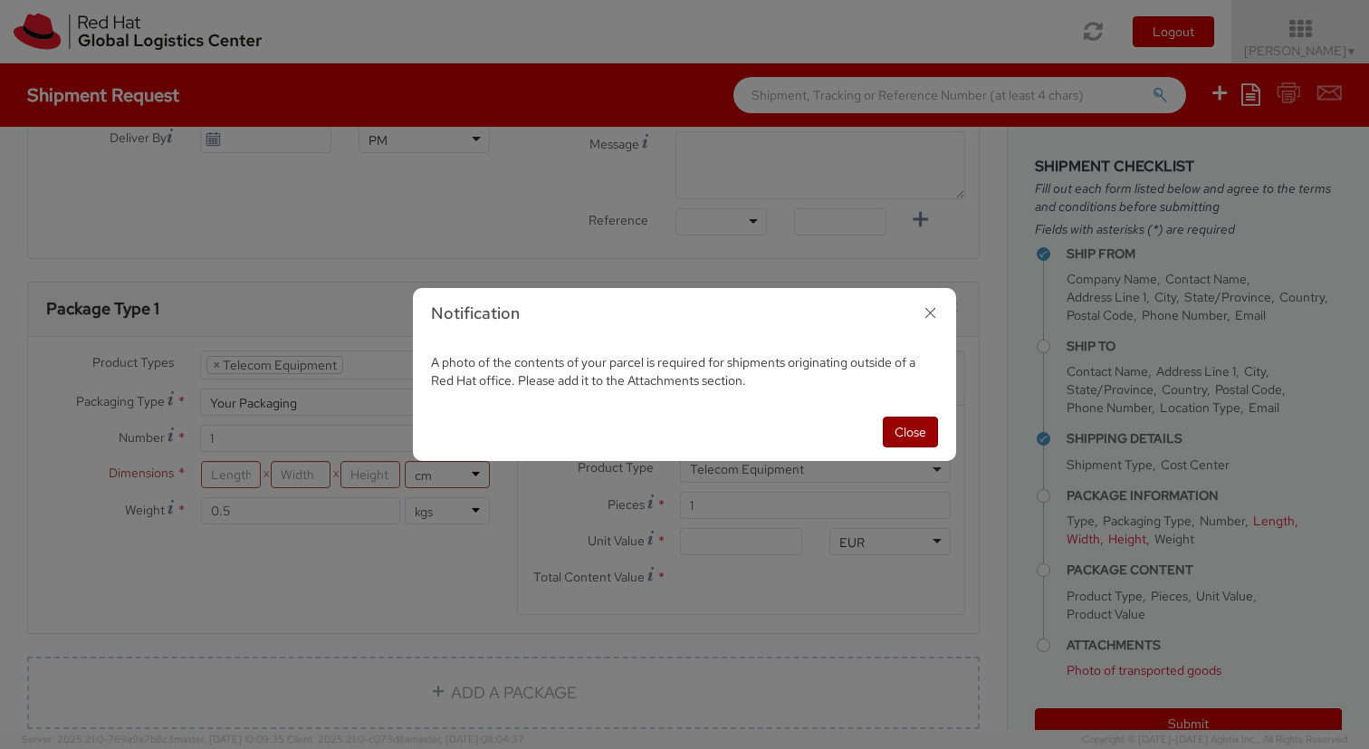
click at [931, 436] on button "Close" at bounding box center [910, 431] width 55 height 31
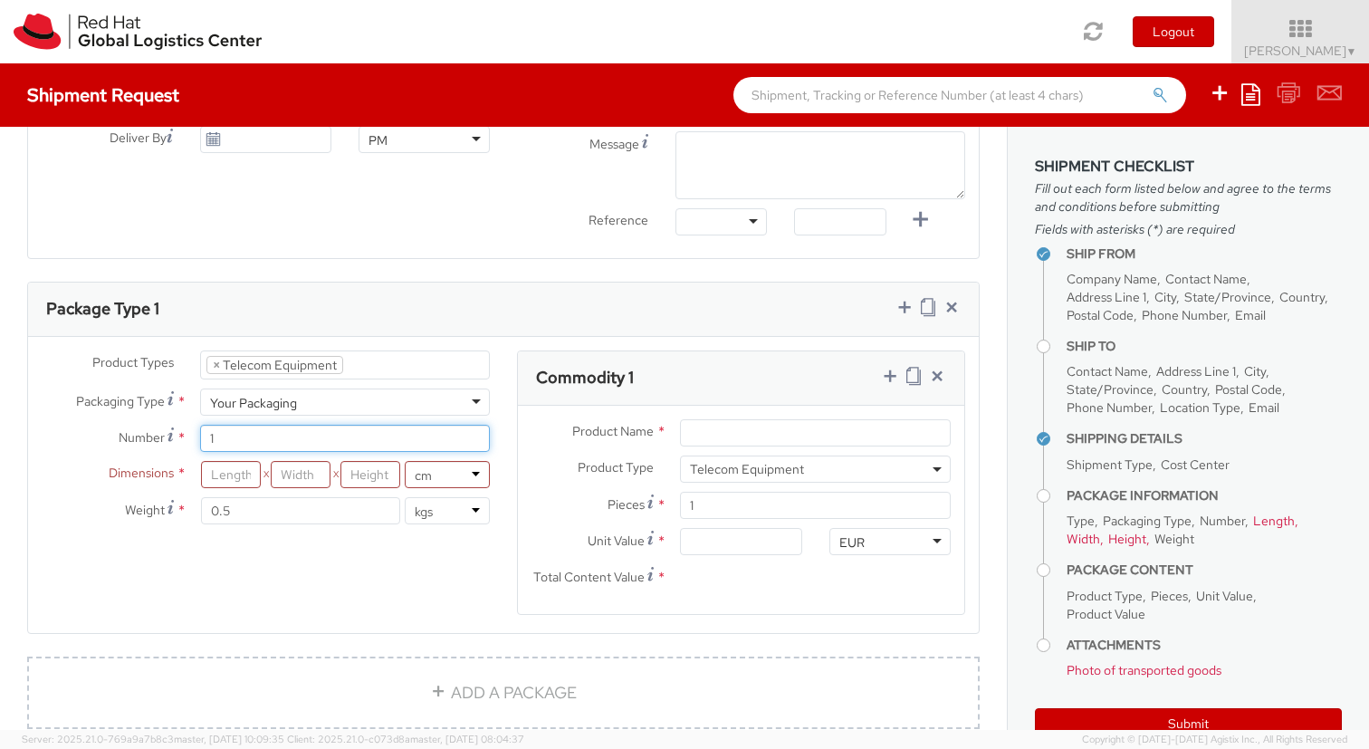
click at [306, 444] on input "1" at bounding box center [345, 438] width 290 height 27
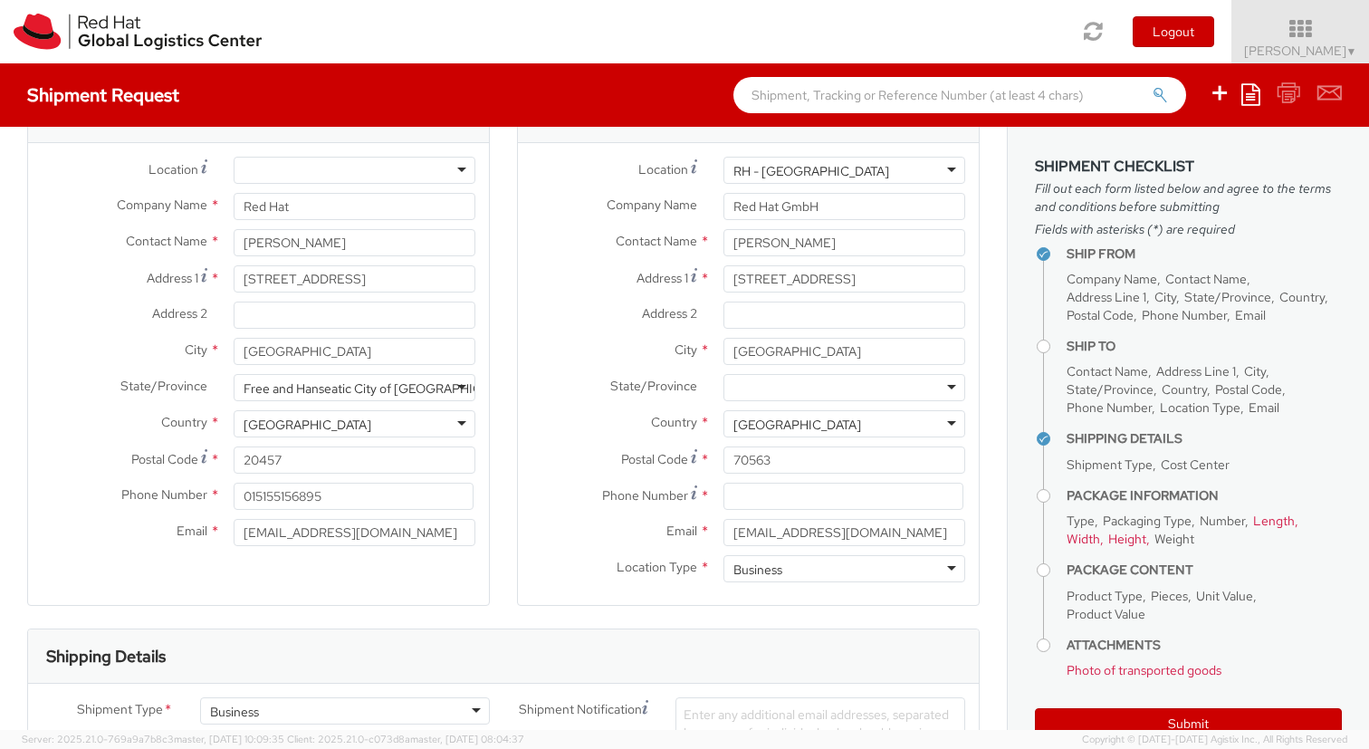
scroll to position [0, 0]
